Goal: Navigation & Orientation: Find specific page/section

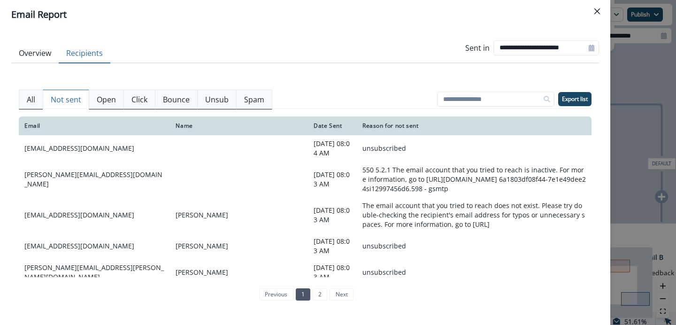
scroll to position [216, 0]
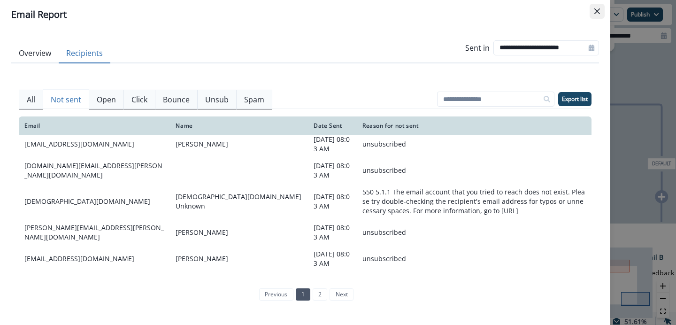
click at [595, 17] on button "Close" at bounding box center [597, 11] width 15 height 15
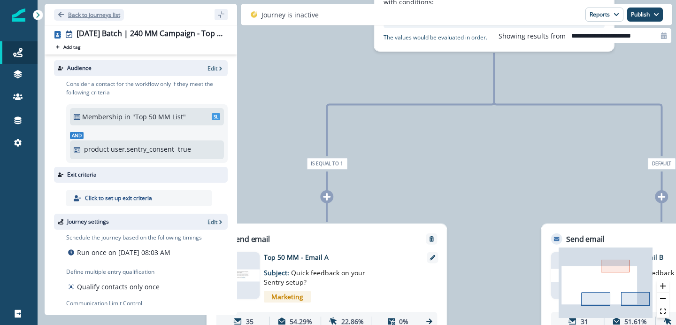
click at [84, 13] on p "Back to journeys list" at bounding box center [94, 15] width 52 height 8
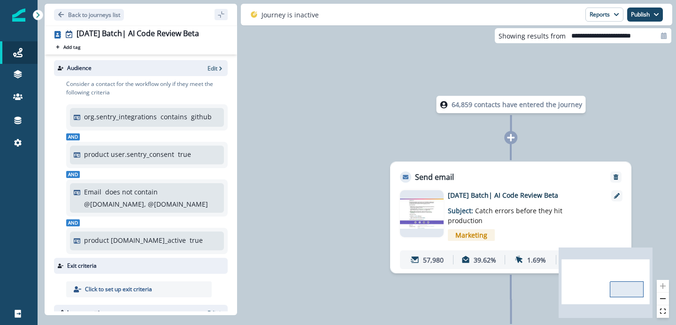
scroll to position [48, 0]
